Goal: Use online tool/utility: Utilize a website feature to perform a specific function

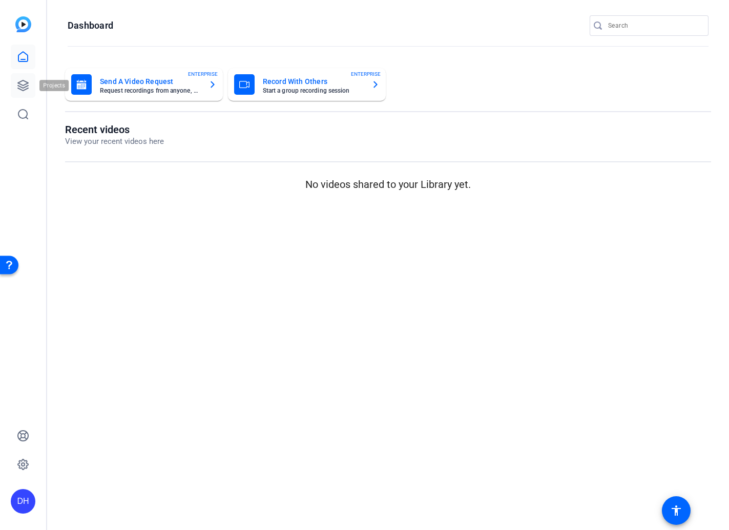
click at [22, 85] on icon at bounding box center [23, 85] width 10 height 10
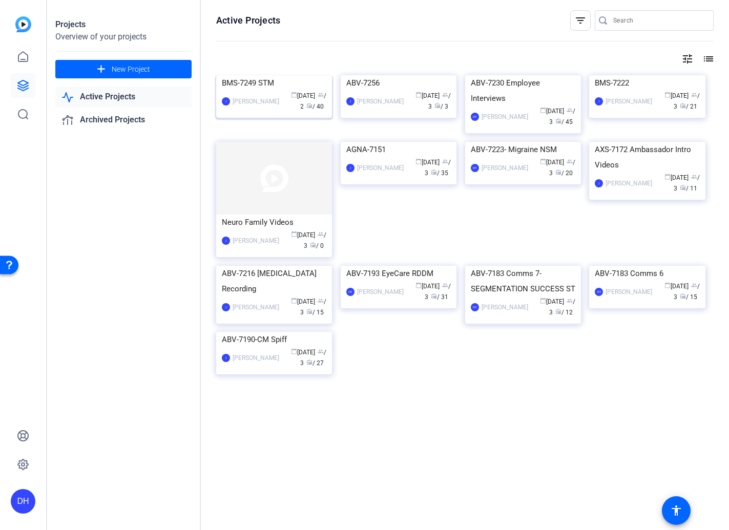
click at [254, 112] on div "[PERSON_NAME] calendar_today [DATE] group / 2 radio / 40" at bounding box center [274, 102] width 105 height 22
click at [124, 246] on div "Projects Overview of your projects add New Project Active Projects Archived Pro…" at bounding box center [124, 265] width 154 height 530
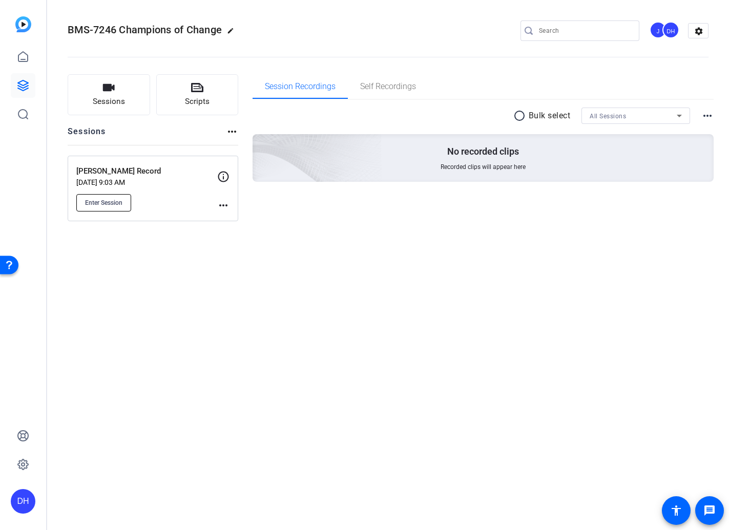
click at [112, 208] on button "Enter Session" at bounding box center [103, 202] width 55 height 17
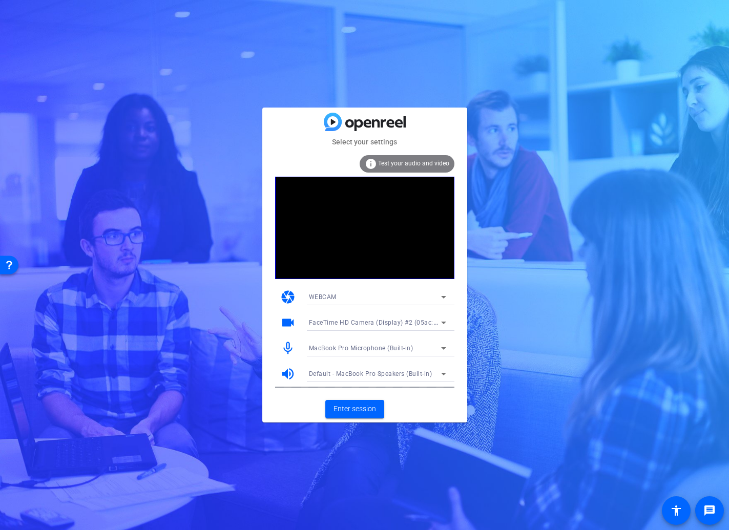
click at [394, 322] on span "FaceTime HD Camera (Display) #2 (05ac:1112)" at bounding box center [380, 322] width 142 height 8
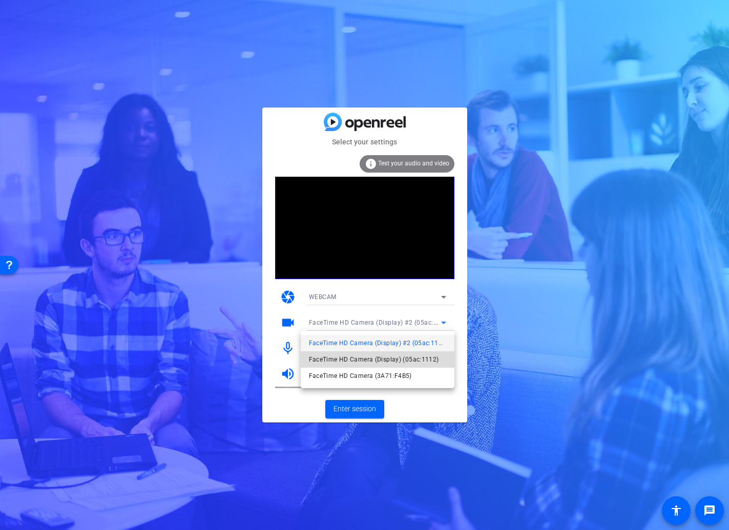
click at [392, 359] on span "FaceTime HD Camera (Display) (05ac:1112)" at bounding box center [374, 360] width 130 height 12
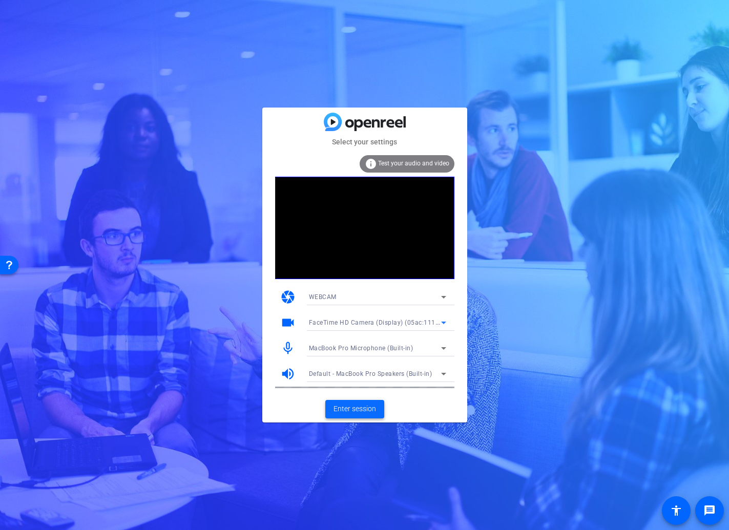
click at [357, 411] on span "Enter session" at bounding box center [355, 409] width 43 height 11
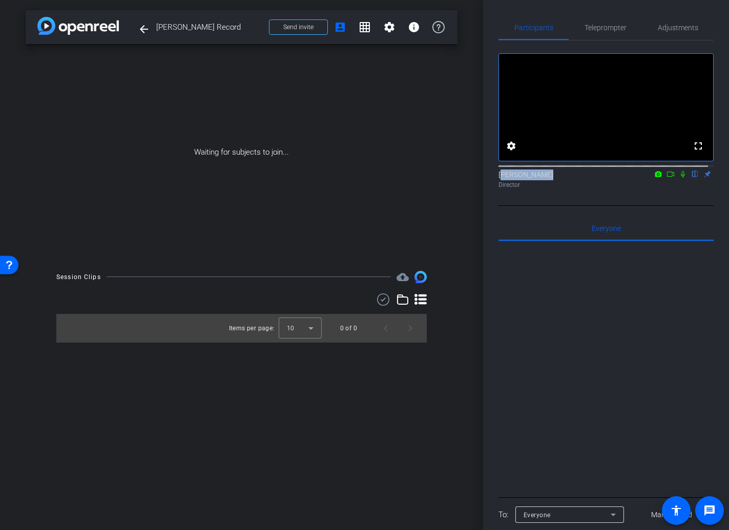
click at [668, 179] on div "Dan Hoffman flip Director" at bounding box center [606, 176] width 215 height 31
click at [667, 178] on icon at bounding box center [671, 174] width 8 height 7
click at [691, 178] on icon at bounding box center [695, 174] width 8 height 7
click at [591, 29] on span "Teleprompter" at bounding box center [606, 27] width 42 height 7
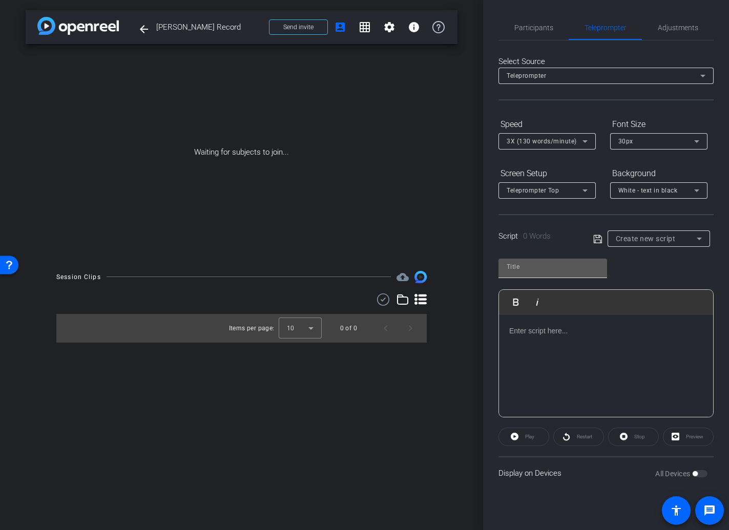
click at [534, 268] on input "text" at bounding box center [553, 267] width 92 height 12
type input "Eric Torres"
click at [595, 240] on icon at bounding box center [598, 239] width 9 height 12
click at [518, 335] on p at bounding box center [606, 330] width 194 height 11
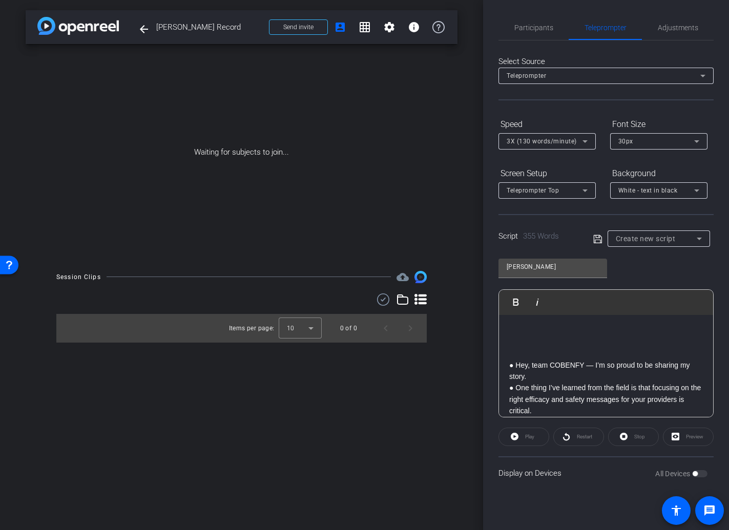
click at [528, 378] on p "● Hey, team COBENFY — I’m so proud to be sharing my story." at bounding box center [606, 371] width 194 height 23
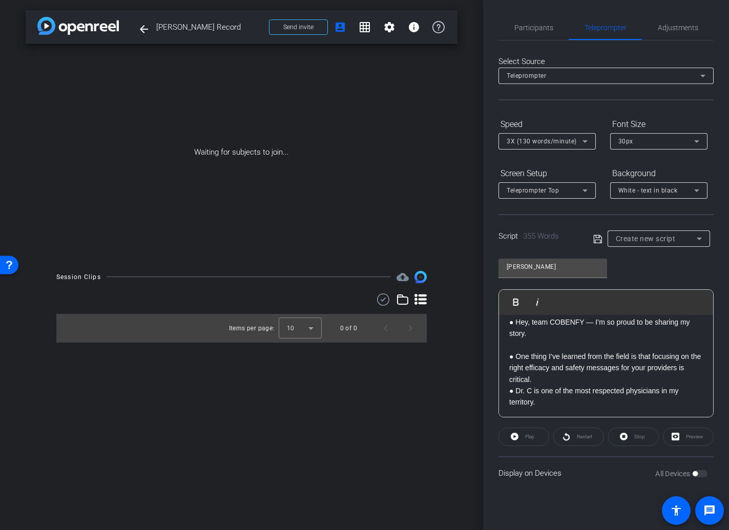
scroll to position [92, 0]
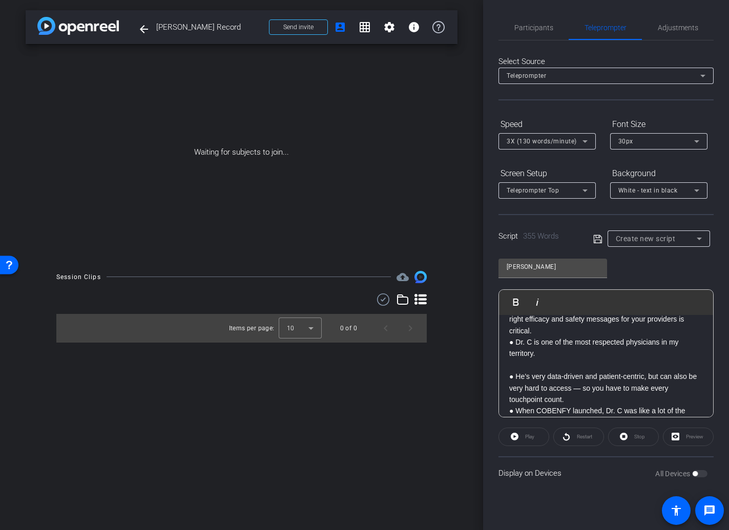
click at [545, 331] on p "● One thing I’ve learned from the field is that focusing on the right efficacy …" at bounding box center [606, 319] width 194 height 34
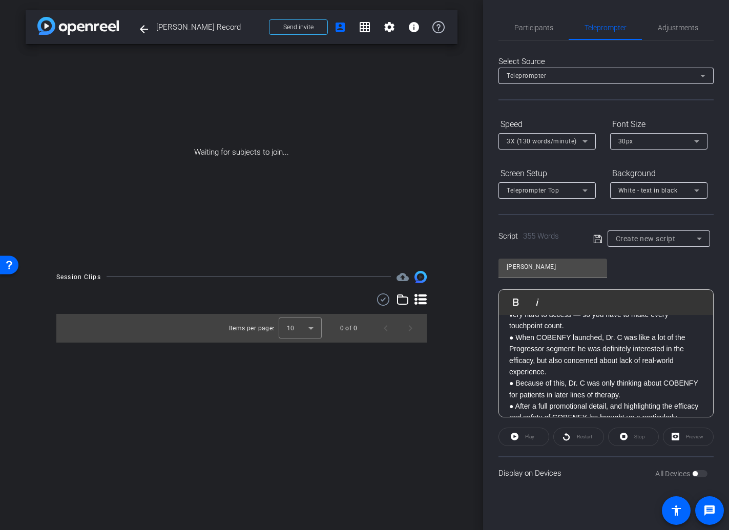
scroll to position [177, 0]
click at [572, 325] on p "● He’s very data-driven and patient-centric, but can also be very hard to acces…" at bounding box center [606, 314] width 194 height 34
click at [554, 372] on p "● When COBENFY launched, Dr. C was like a lot of the Progressor segment: he was…" at bounding box center [606, 354] width 194 height 46
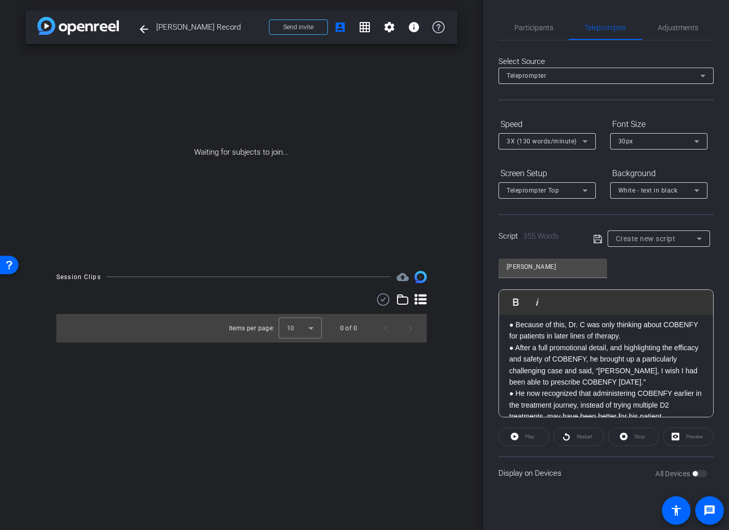
scroll to position [266, 0]
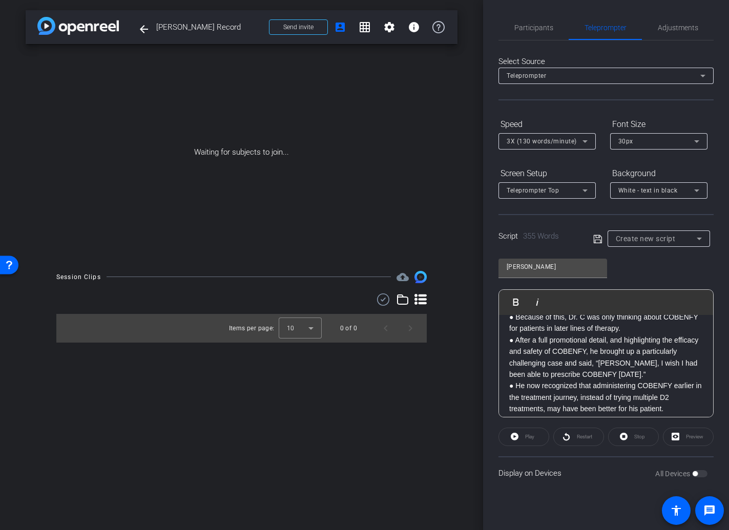
click at [664, 326] on p "● Because of this, Dr. C was only thinking about COBENFY for patients in later …" at bounding box center [606, 323] width 194 height 23
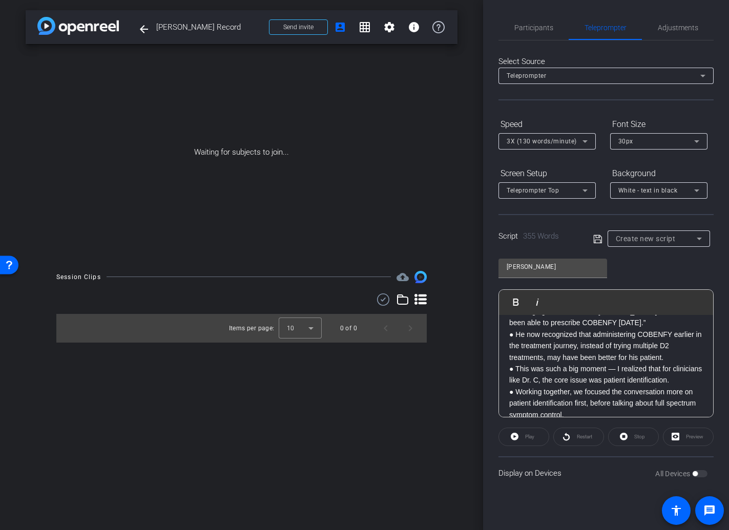
scroll to position [330, 0]
click at [675, 320] on p "● After a full promotional detail, and highlighting the efficacy and safety of …" at bounding box center [606, 305] width 194 height 46
click at [670, 357] on p "● He now recognized that administering COBENFY earlier in the treatment journey…" at bounding box center [606, 345] width 194 height 34
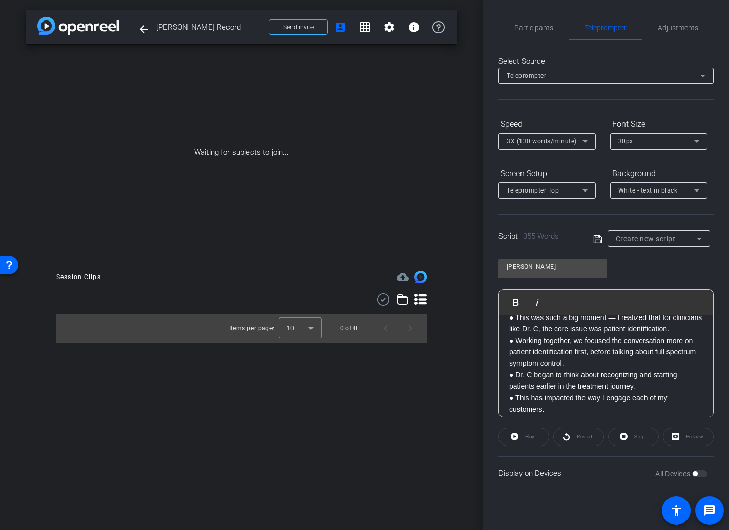
scroll to position [404, 0]
click at [556, 335] on p "● This was such a big moment — I realized that for clinicians like Dr. C, the c…" at bounding box center [606, 323] width 194 height 23
click at [604, 369] on p "● Working together, we focused the conversation more on patient identification …" at bounding box center [606, 351] width 194 height 34
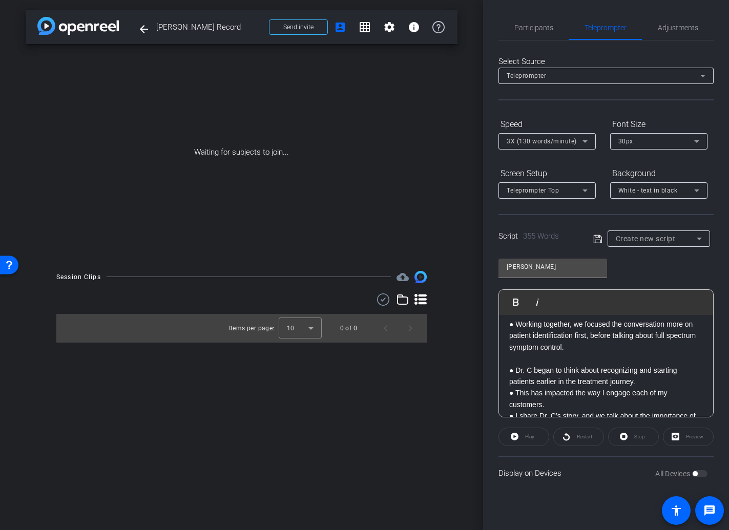
scroll to position [433, 0]
click at [639, 386] on p "● Dr. C began to think about recognizing and starting patients earlier in the t…" at bounding box center [606, 374] width 194 height 23
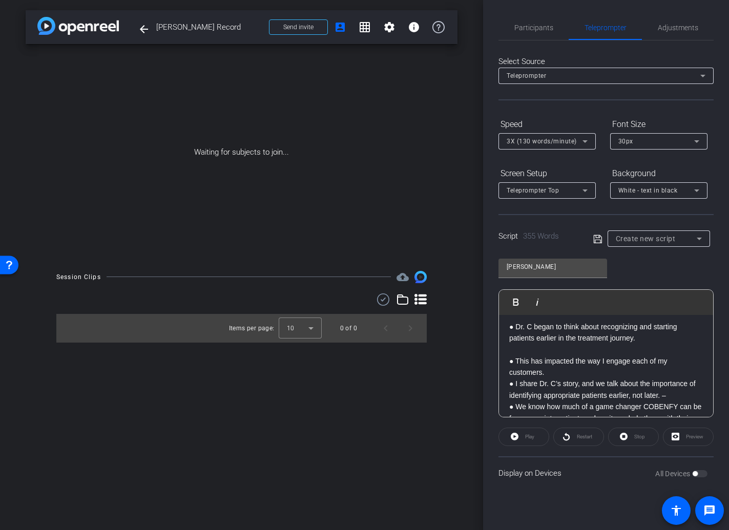
scroll to position [477, 0]
click at [555, 387] on p "● I share Dr. C’s story, and we talk about the importance of identifying approp…" at bounding box center [606, 387] width 194 height 23
click at [555, 377] on p "● This has impacted the way I engage each of my customers." at bounding box center [606, 365] width 194 height 23
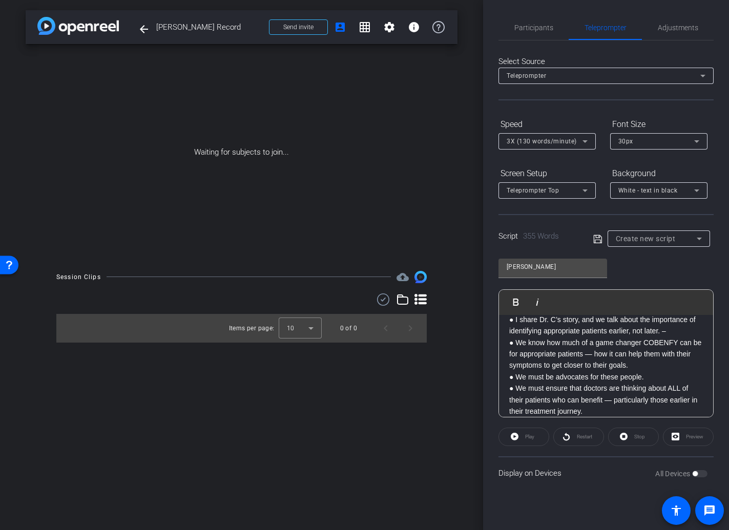
scroll to position [571, 0]
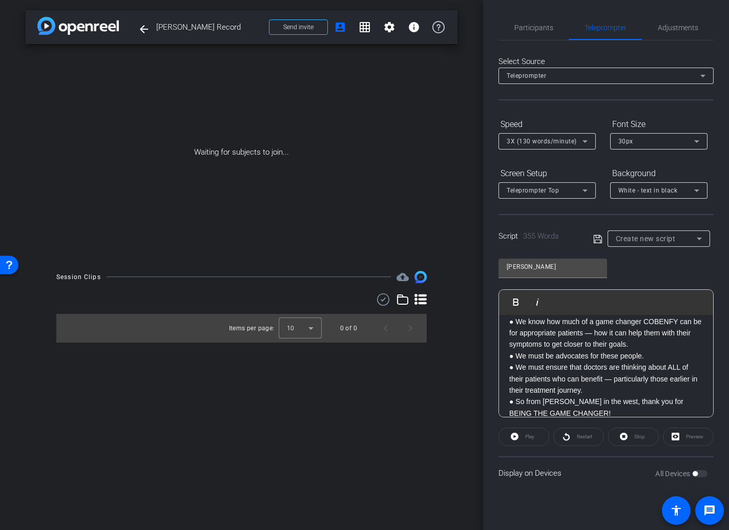
click at [673, 316] on p "● I share Dr. C’s story, and we talk about the importance of identifying approp…" at bounding box center [606, 304] width 194 height 23
click at [656, 351] on p "● We know how much of a game changer COBENFY can be for appropriate patients — …" at bounding box center [606, 333] width 194 height 34
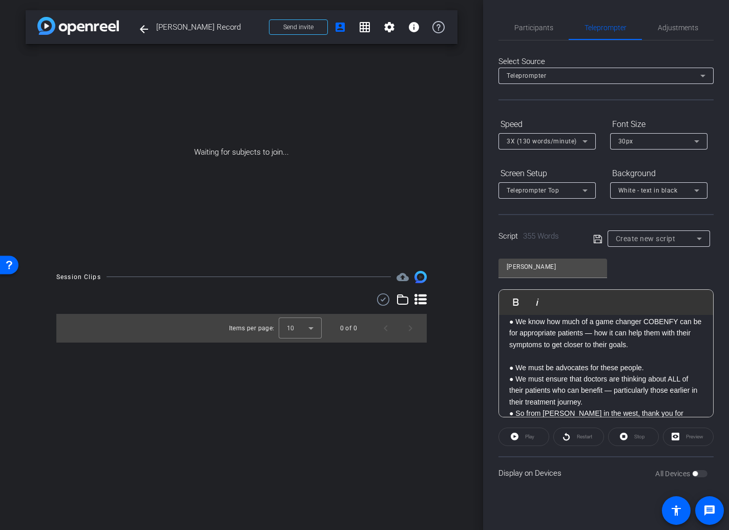
click at [650, 374] on p "● We must be advocates for these people." at bounding box center [606, 367] width 194 height 11
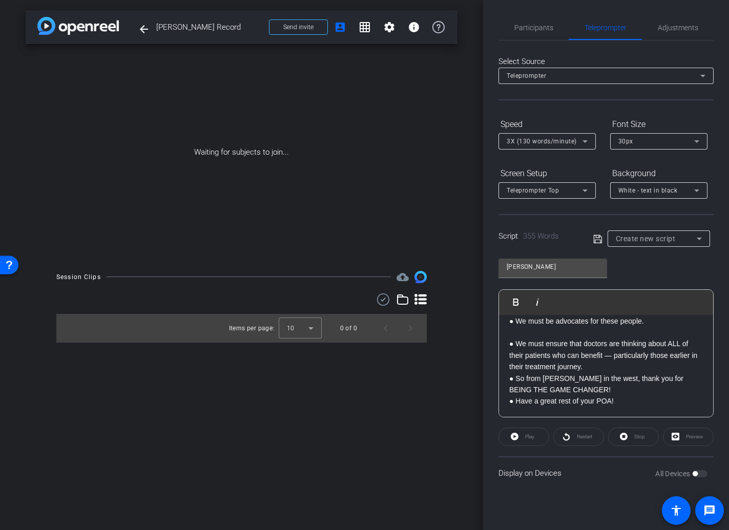
scroll to position [641, 0]
click at [596, 369] on p "● We must ensure that doctors are thinking about ALL of their patients who can …" at bounding box center [606, 355] width 194 height 34
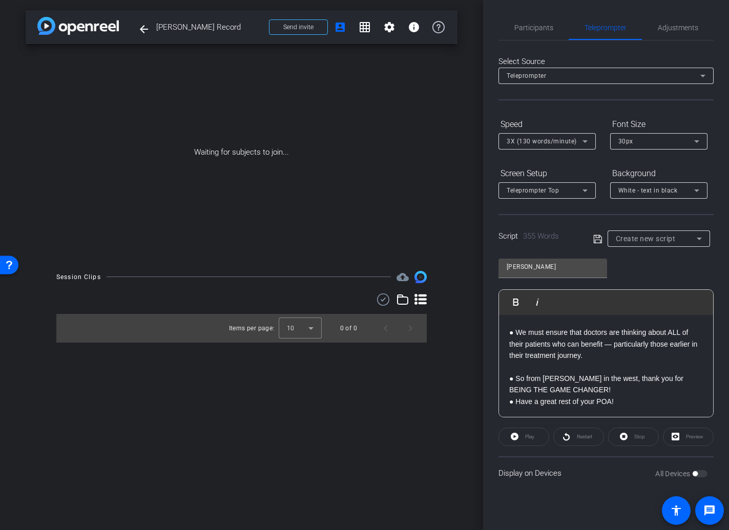
click at [583, 396] on p "● So from Erik Torres in the west, thank you for BEING THE GAME CHANGER!" at bounding box center [606, 384] width 194 height 23
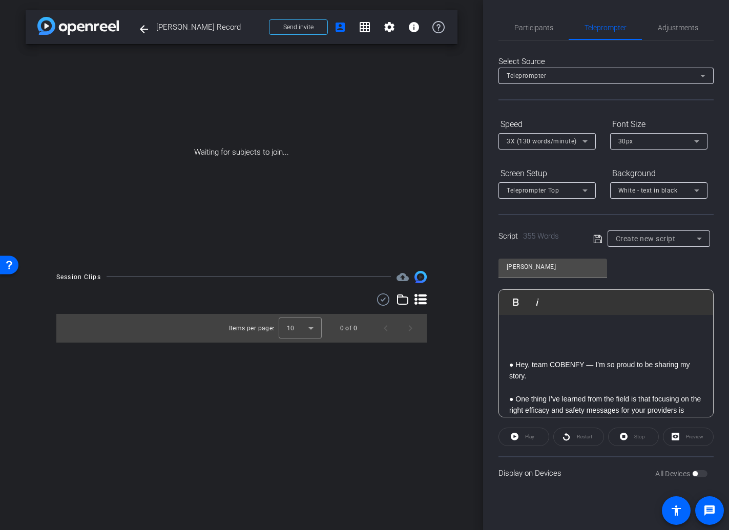
scroll to position [0, 0]
click at [513, 347] on p at bounding box center [606, 342] width 194 height 11
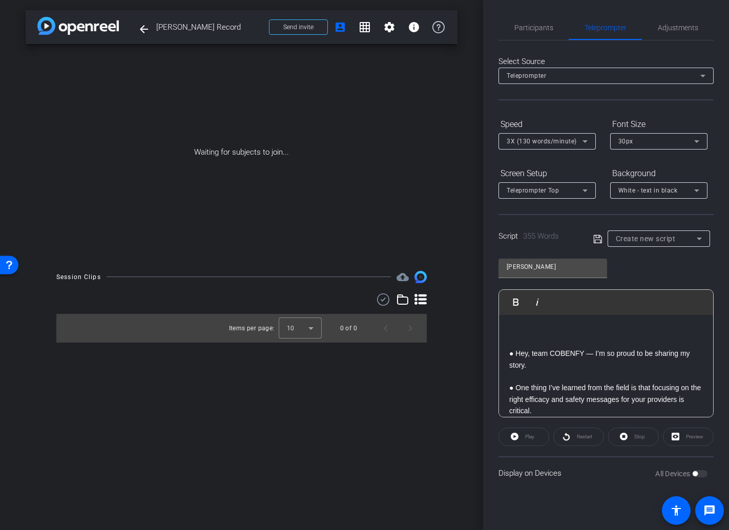
click at [515, 342] on p at bounding box center [606, 342] width 194 height 11
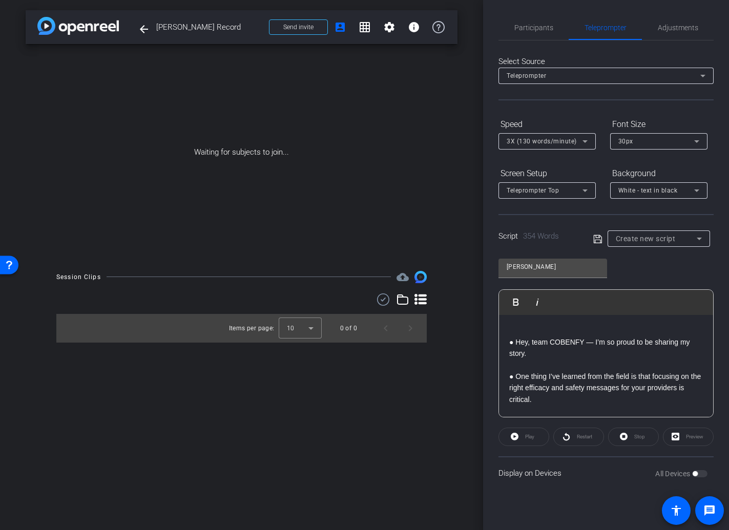
click at [599, 239] on icon at bounding box center [598, 239] width 9 height 12
click at [515, 341] on p "● Hey, team COBENFY — I’m so proud to be sharing my story." at bounding box center [606, 348] width 194 height 23
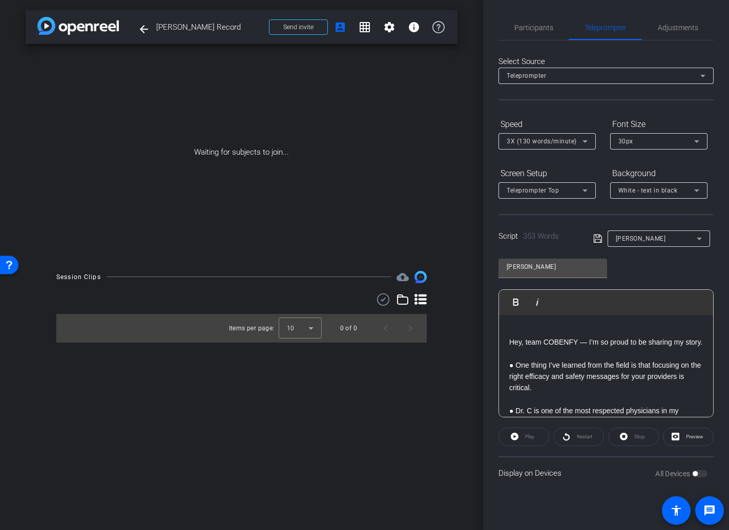
click at [515, 377] on p "● One thing I’ve learned from the field is that focusing on the right efficacy …" at bounding box center [606, 377] width 194 height 34
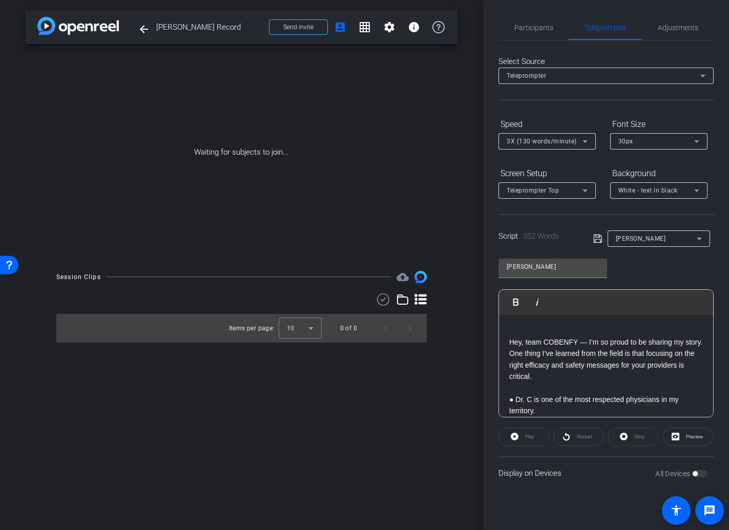
click at [514, 401] on p "● Dr. C is one of the most respected physicians in my territory." at bounding box center [606, 405] width 194 height 23
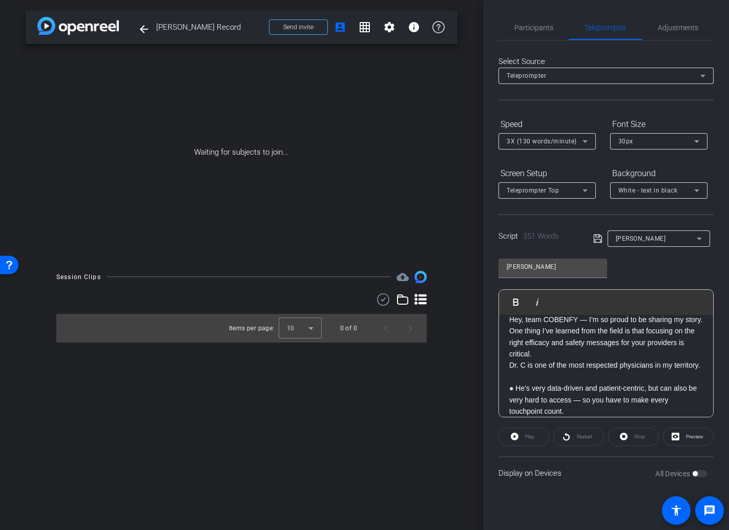
scroll to position [51, 0]
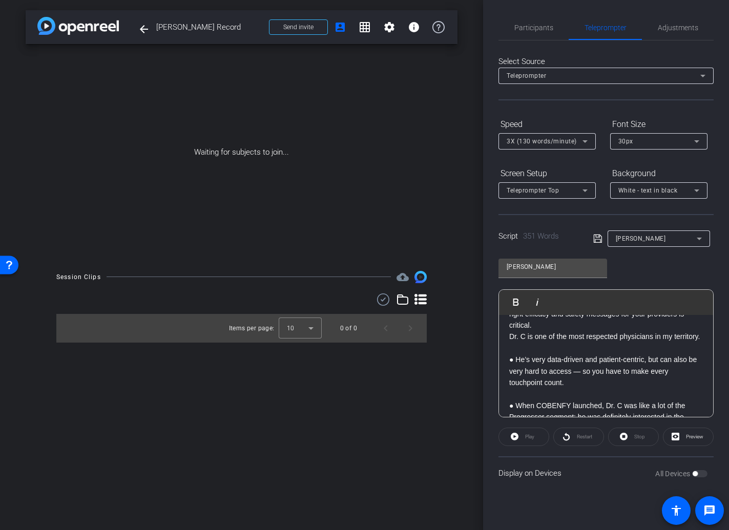
click at [514, 371] on p "● He’s very data-driven and patient-centric, but can also be very hard to acces…" at bounding box center [606, 371] width 194 height 34
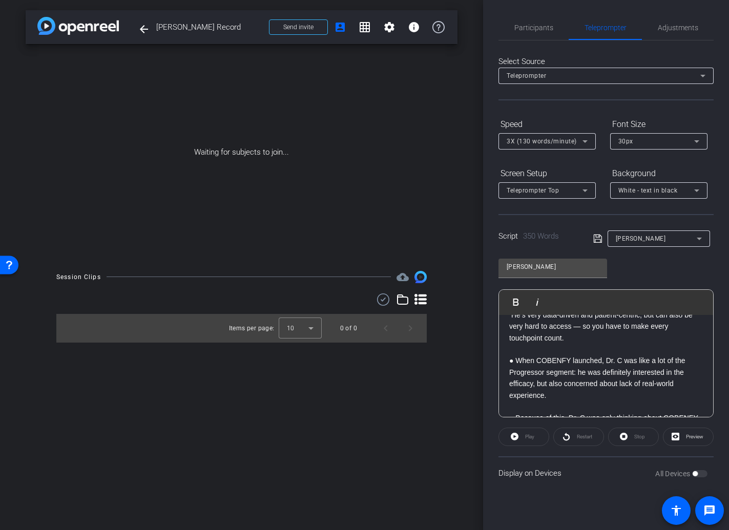
scroll to position [88, 0]
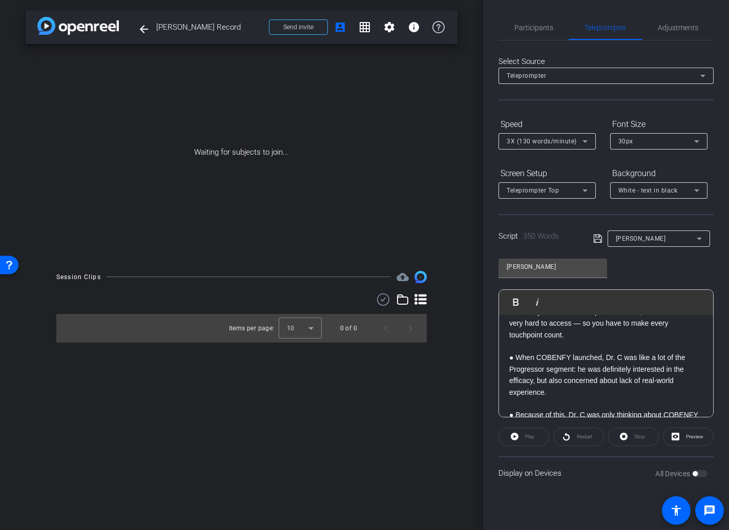
click at [515, 358] on p "● When COBENFY launched, Dr. C was like a lot of the Progressor segment: he was…" at bounding box center [606, 375] width 194 height 46
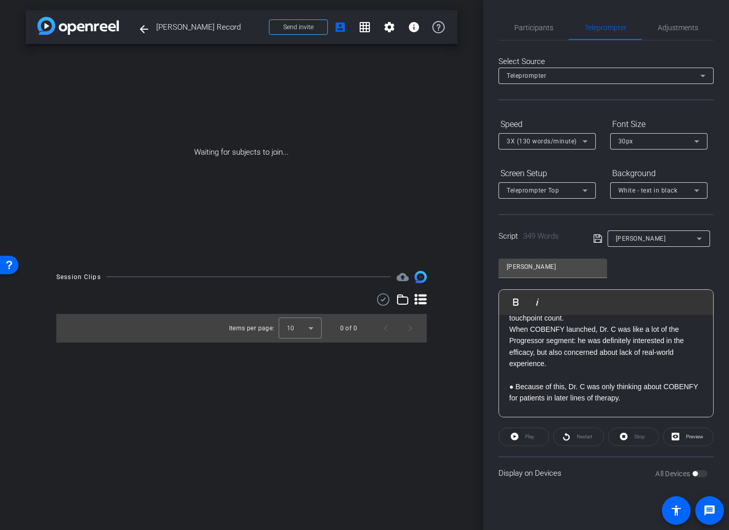
scroll to position [106, 0]
click at [516, 387] on p "● Because of this, Dr. C was only thinking about COBENFY for patients in later …" at bounding box center [606, 391] width 194 height 23
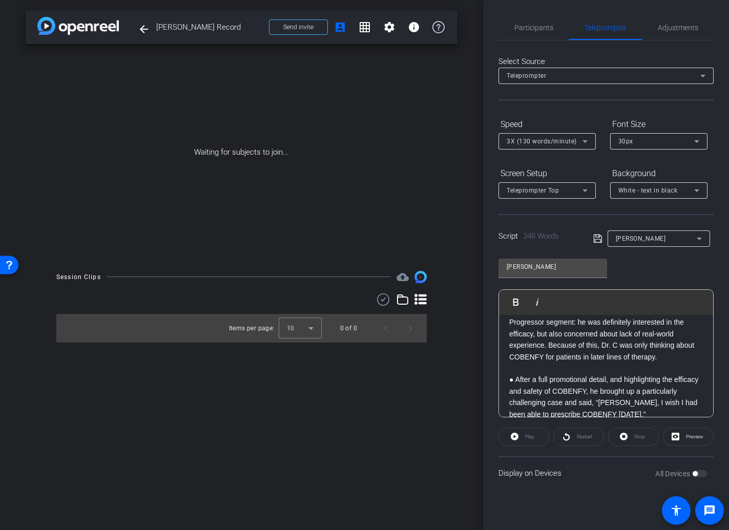
scroll to position [125, 0]
click at [514, 379] on p "● After a full promotional detail, and highlighting the efficacy and safety of …" at bounding box center [606, 395] width 194 height 46
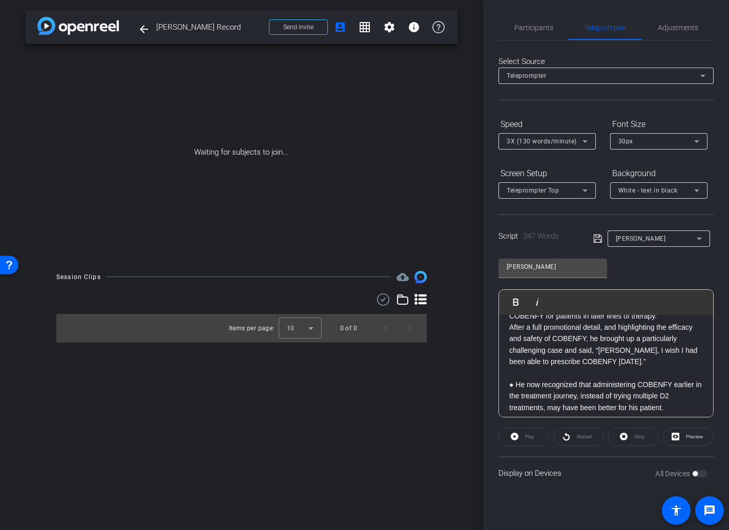
scroll to position [176, 0]
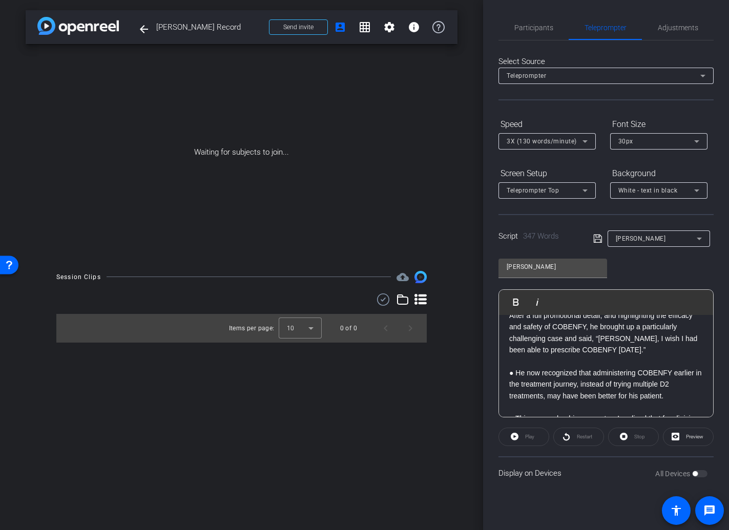
click at [514, 374] on p "● He now recognized that administering COBENFY earlier in the treatment journey…" at bounding box center [606, 384] width 194 height 34
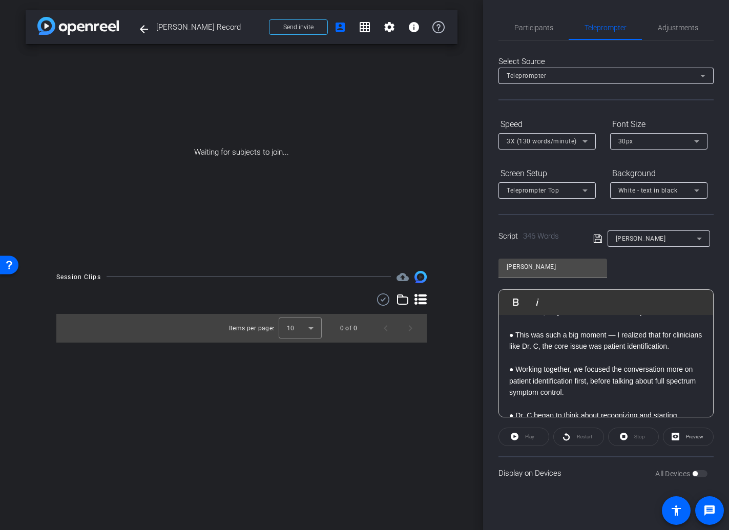
scroll to position [259, 0]
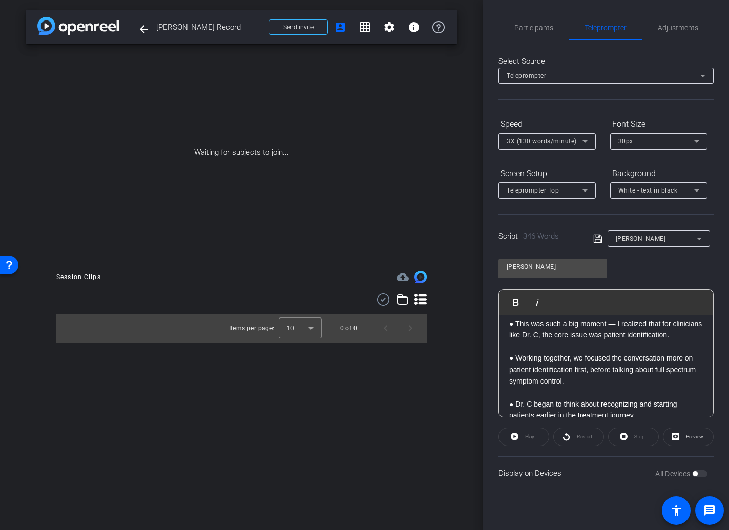
click at [516, 324] on p "● This was such a big moment — I realized that for clinicians like Dr. C, the c…" at bounding box center [606, 329] width 194 height 23
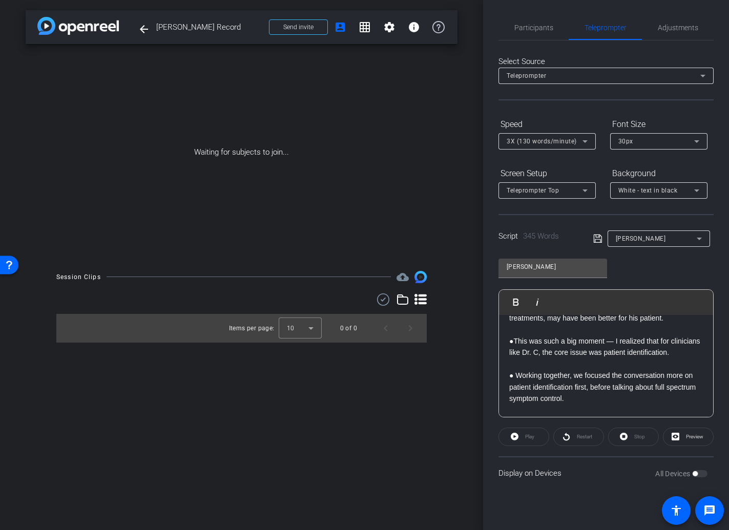
scroll to position [226, 0]
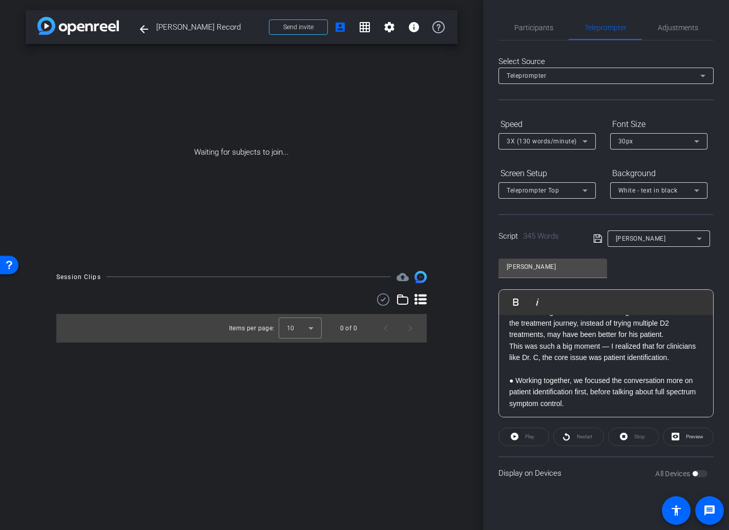
click at [516, 381] on p "● Working together, we focused the conversation more on patient identification …" at bounding box center [606, 392] width 194 height 34
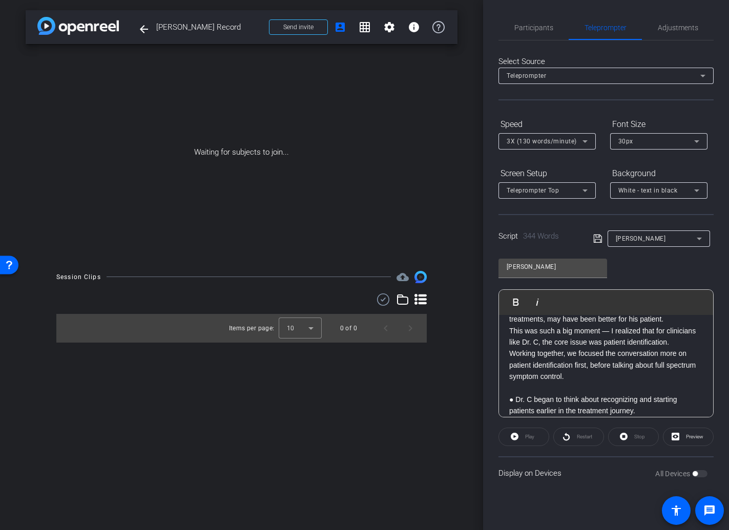
scroll to position [254, 0]
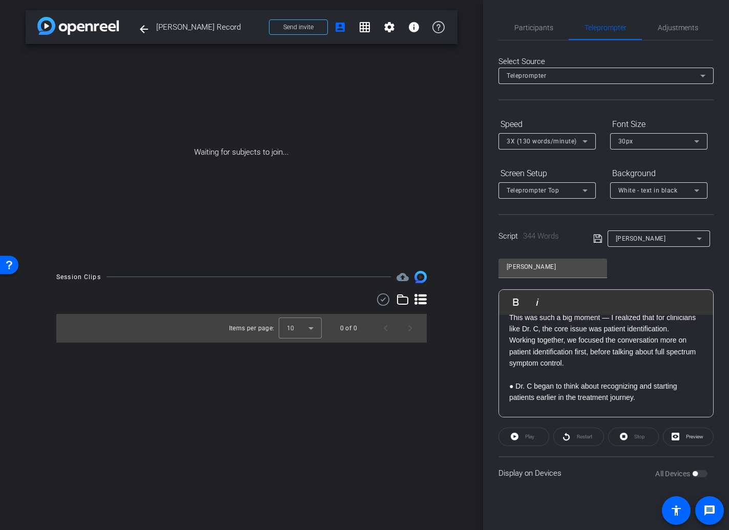
click at [515, 387] on p "● Dr. C began to think about recognizing and starting patients earlier in the t…" at bounding box center [606, 392] width 194 height 23
click at [516, 399] on p "● This has impacted the way I engage each of my customers." at bounding box center [606, 391] width 194 height 23
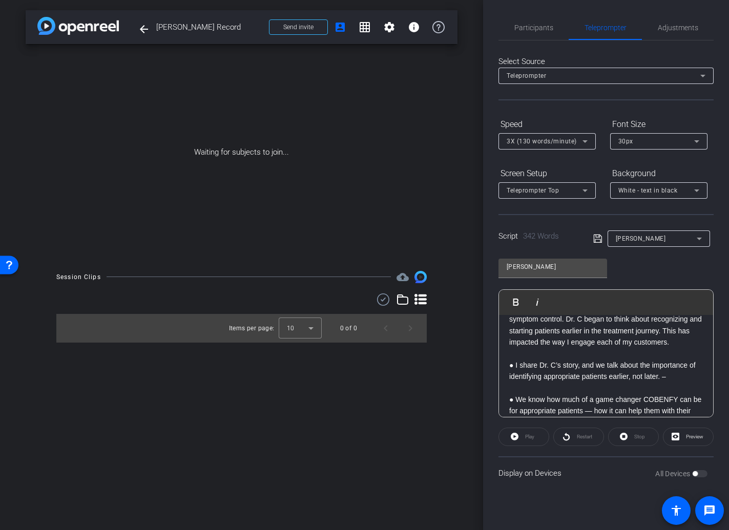
scroll to position [314, 0]
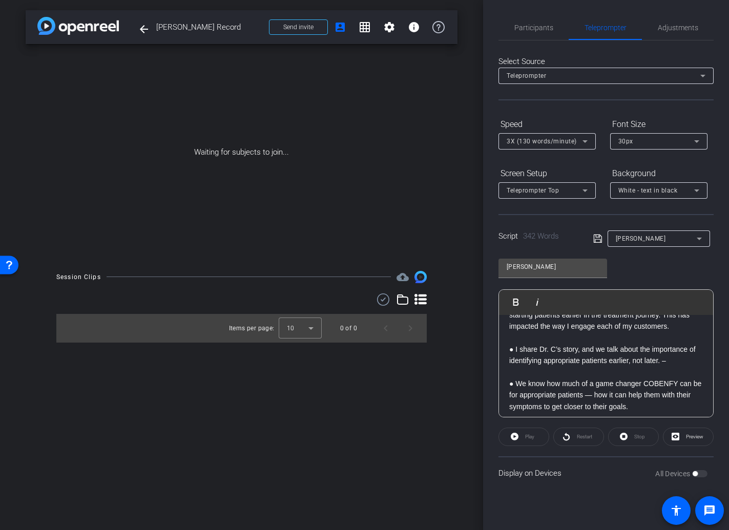
click at [513, 359] on p "● I share Dr. C’s story, and we talk about the importance of identifying approp…" at bounding box center [606, 355] width 194 height 23
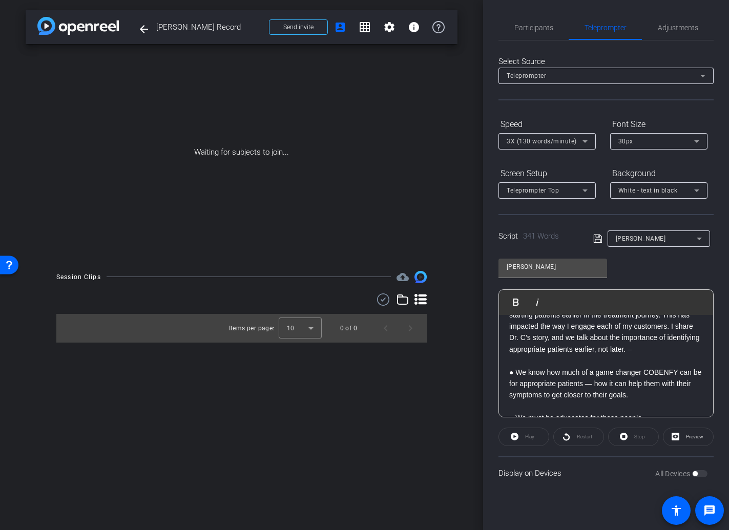
click at [515, 385] on p "● We know how much of a game changer COBENFY can be for appropriate patients — …" at bounding box center [606, 384] width 194 height 34
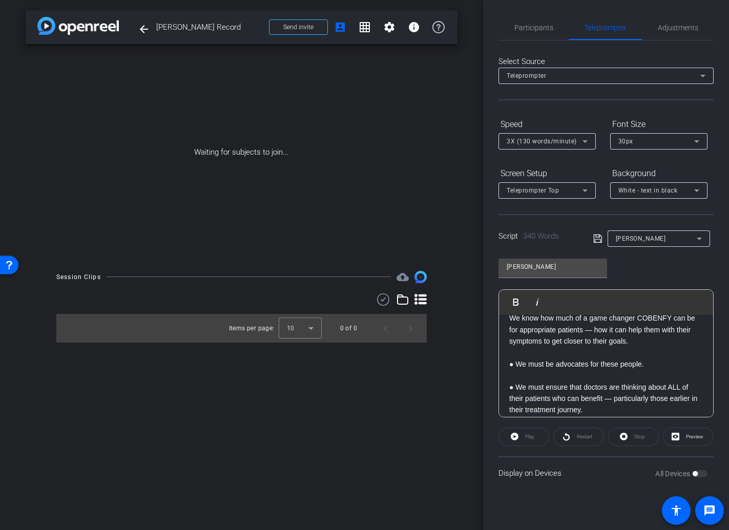
scroll to position [358, 0]
click at [514, 369] on p "● We must be advocates for these people." at bounding box center [606, 362] width 194 height 11
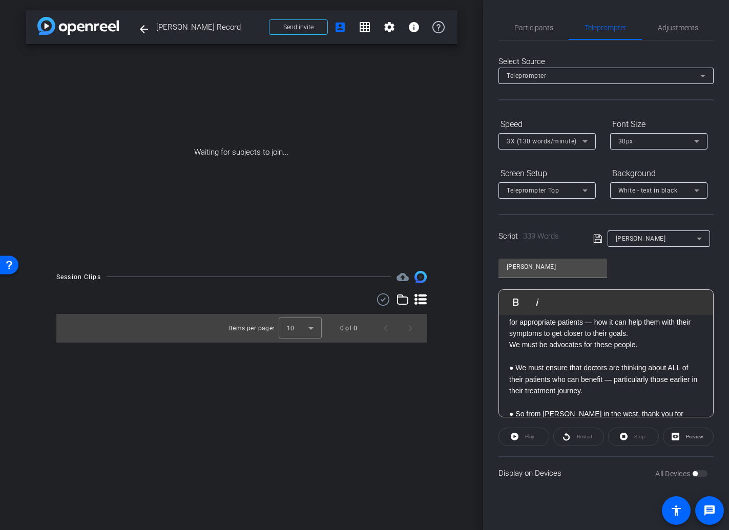
scroll to position [396, 0]
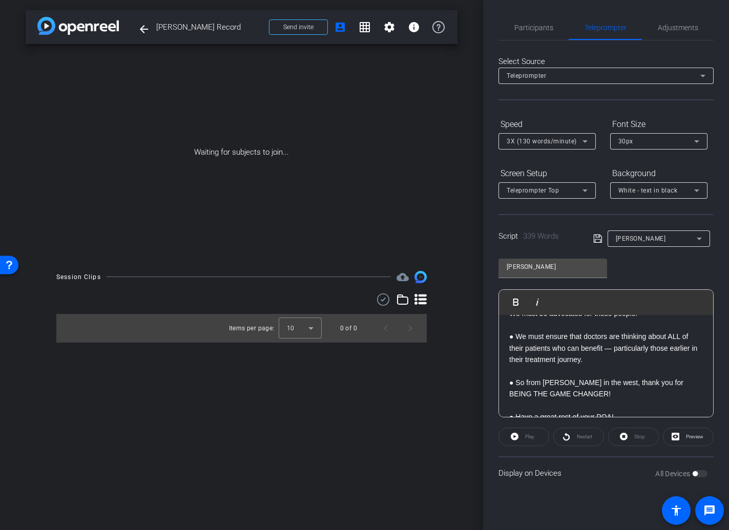
click at [514, 349] on p "● We must ensure that doctors are thinking about ALL of their patients who can …" at bounding box center [606, 348] width 194 height 34
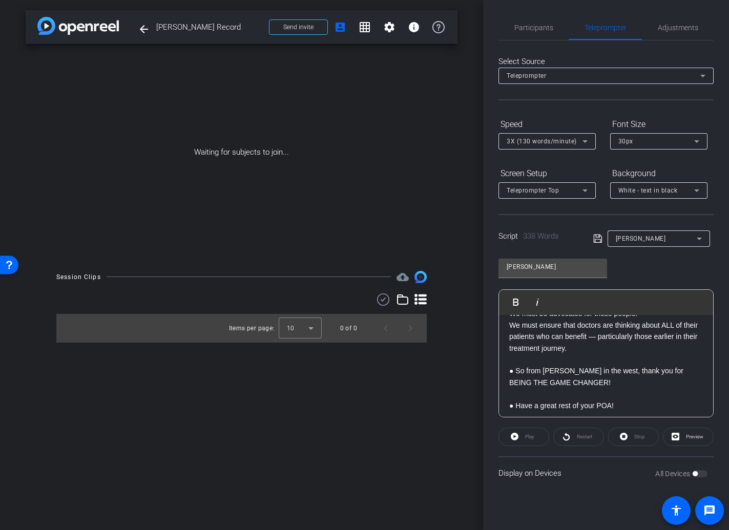
click at [515, 383] on p "● So from Erik Torres in the west, thank you for BEING THE GAME CHANGER!" at bounding box center [606, 376] width 194 height 23
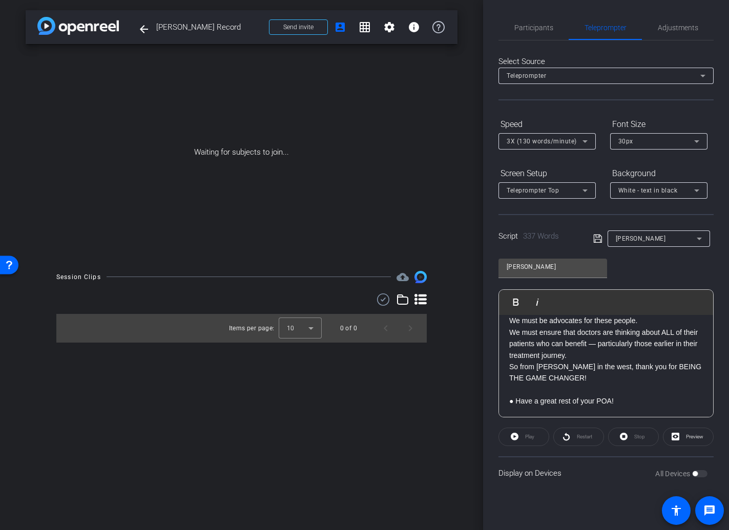
click at [591, 361] on p "We must ensure that doctors are thinking about ALL of their patients who can be…" at bounding box center [606, 344] width 194 height 34
click at [515, 402] on p "● Have a great rest of your POA!" at bounding box center [606, 401] width 194 height 11
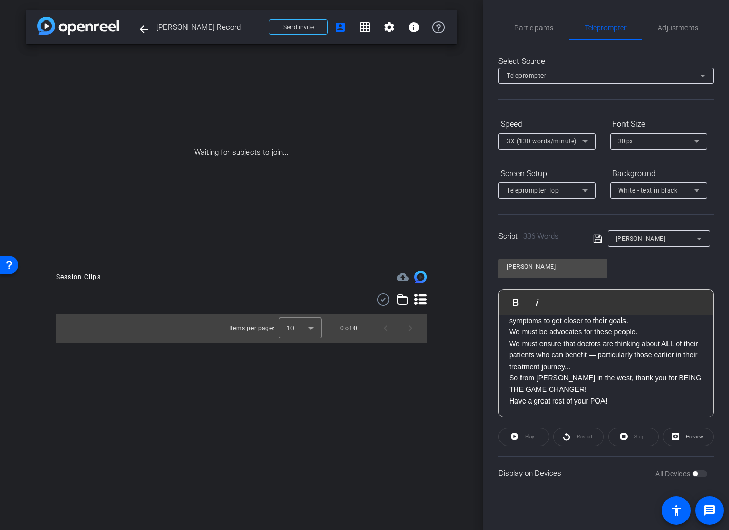
click at [616, 400] on p "Have a great rest of your POA!" at bounding box center [606, 401] width 194 height 11
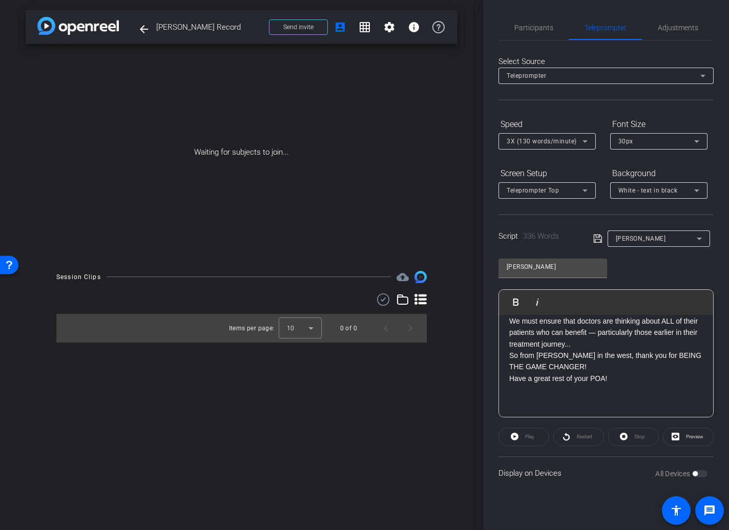
scroll to position [401, 0]
click at [596, 239] on icon at bounding box center [598, 239] width 8 height 8
